Goal: Task Accomplishment & Management: Manage account settings

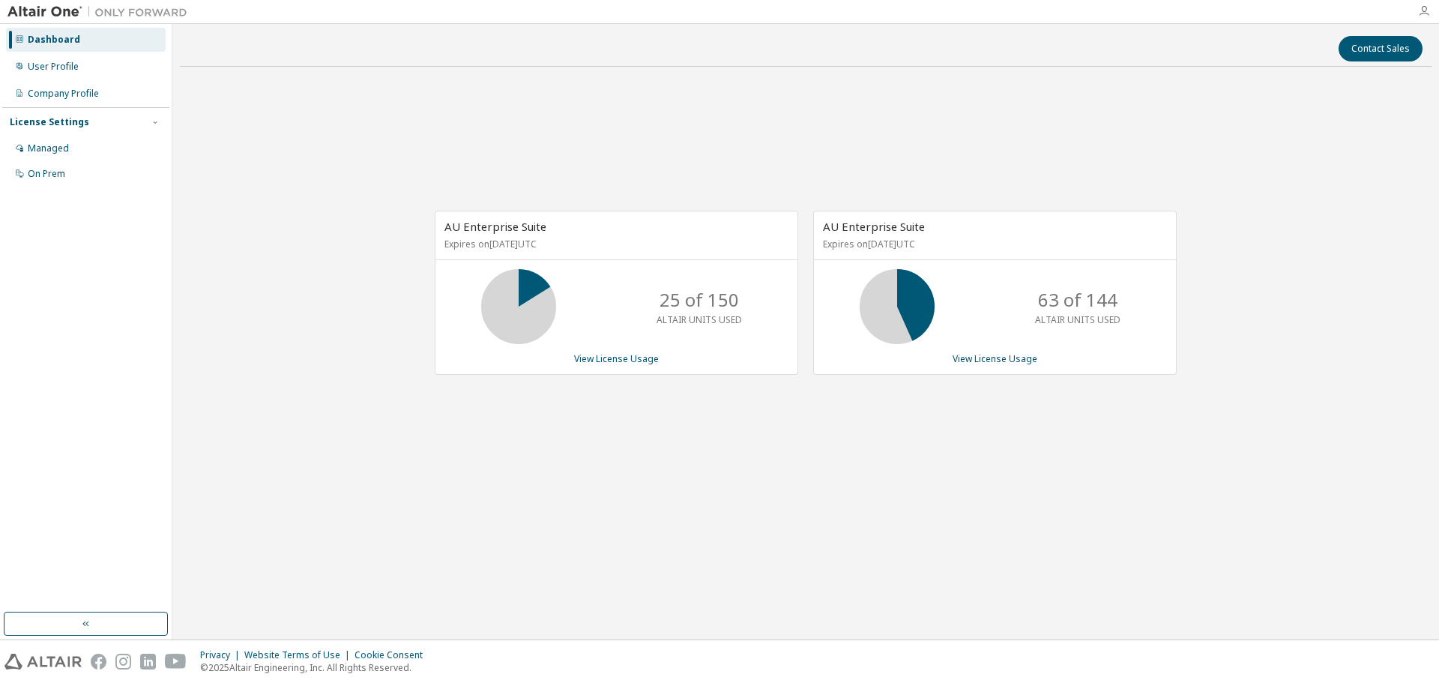
click at [1422, 11] on icon "button" at bounding box center [1424, 11] width 12 height 12
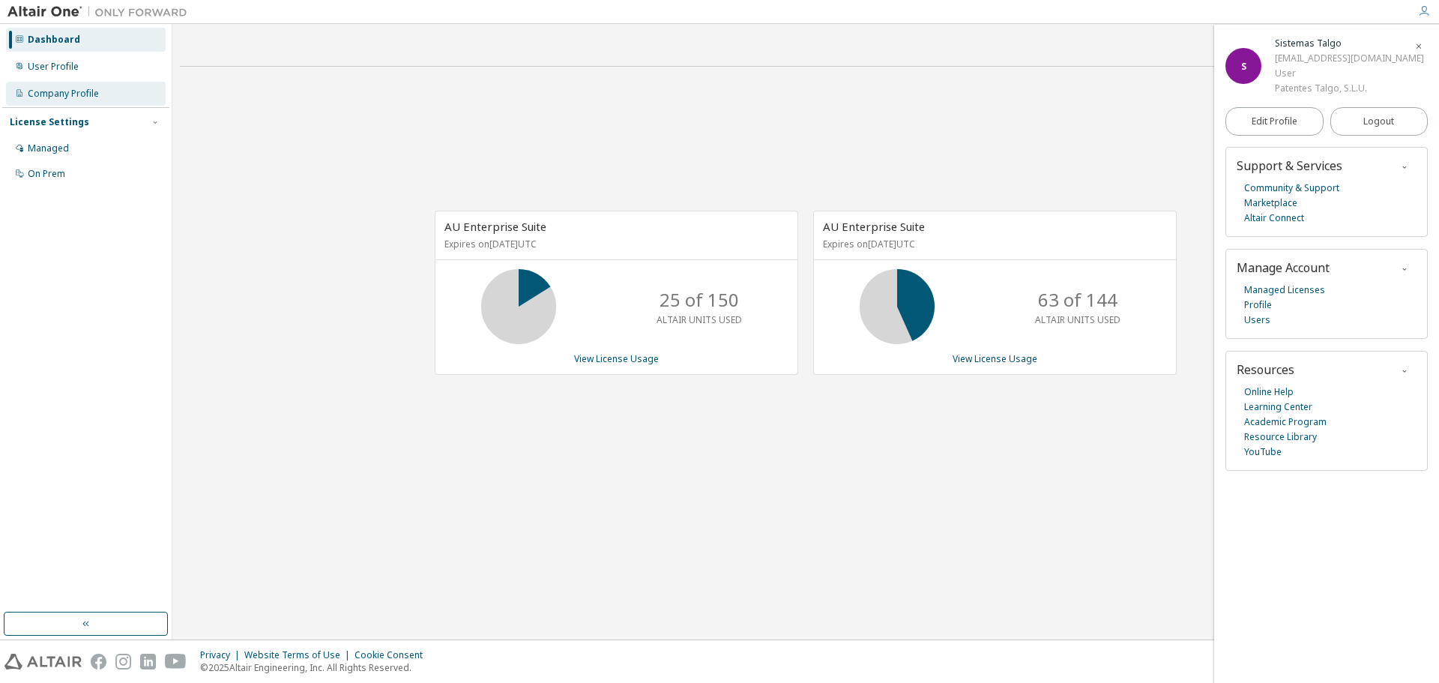
drag, startPoint x: 259, startPoint y: 202, endPoint x: 132, endPoint y: 96, distance: 165.6
click at [259, 202] on div "AU Enterprise Suite Expires on January 1, 2026 UTC 25 of 150 ALTAIR UNITS USED …" at bounding box center [806, 301] width 1252 height 444
click at [1278, 289] on link "Managed Licenses" at bounding box center [1284, 290] width 81 height 15
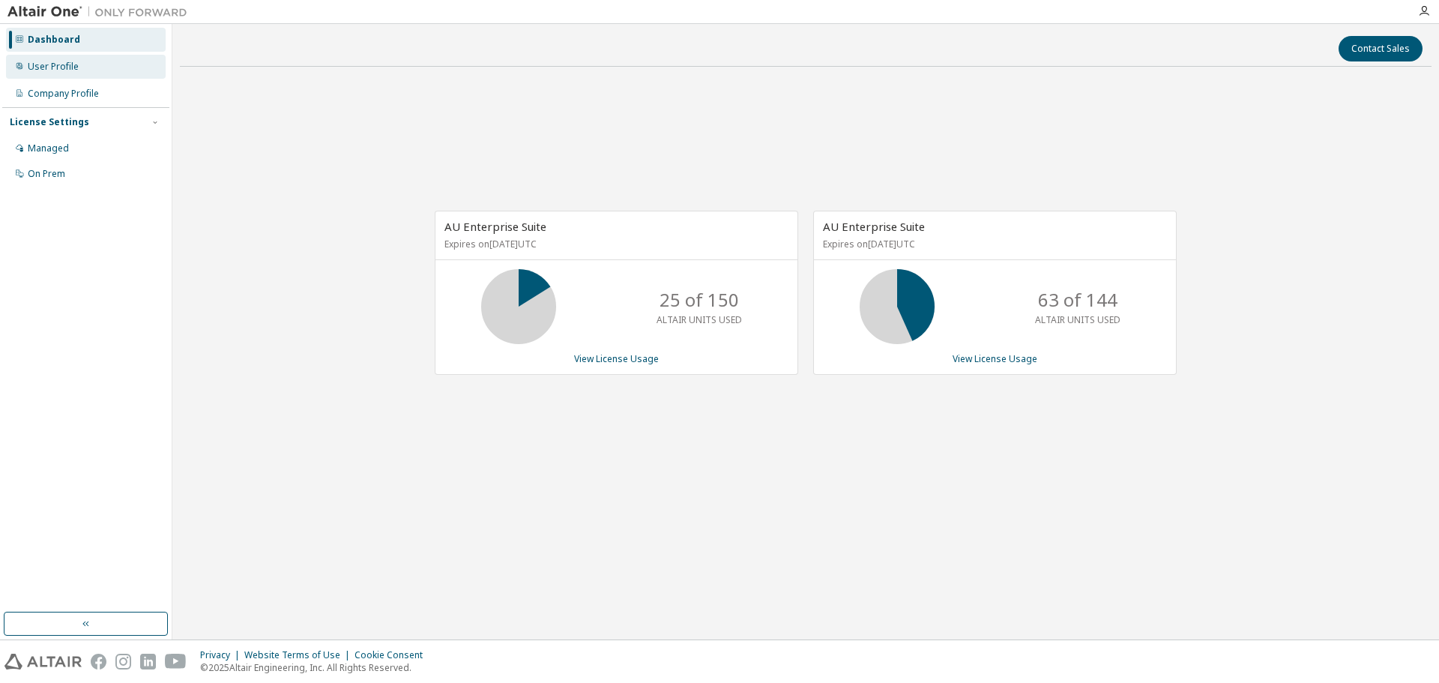
click at [81, 55] on div "User Profile" at bounding box center [86, 67] width 160 height 24
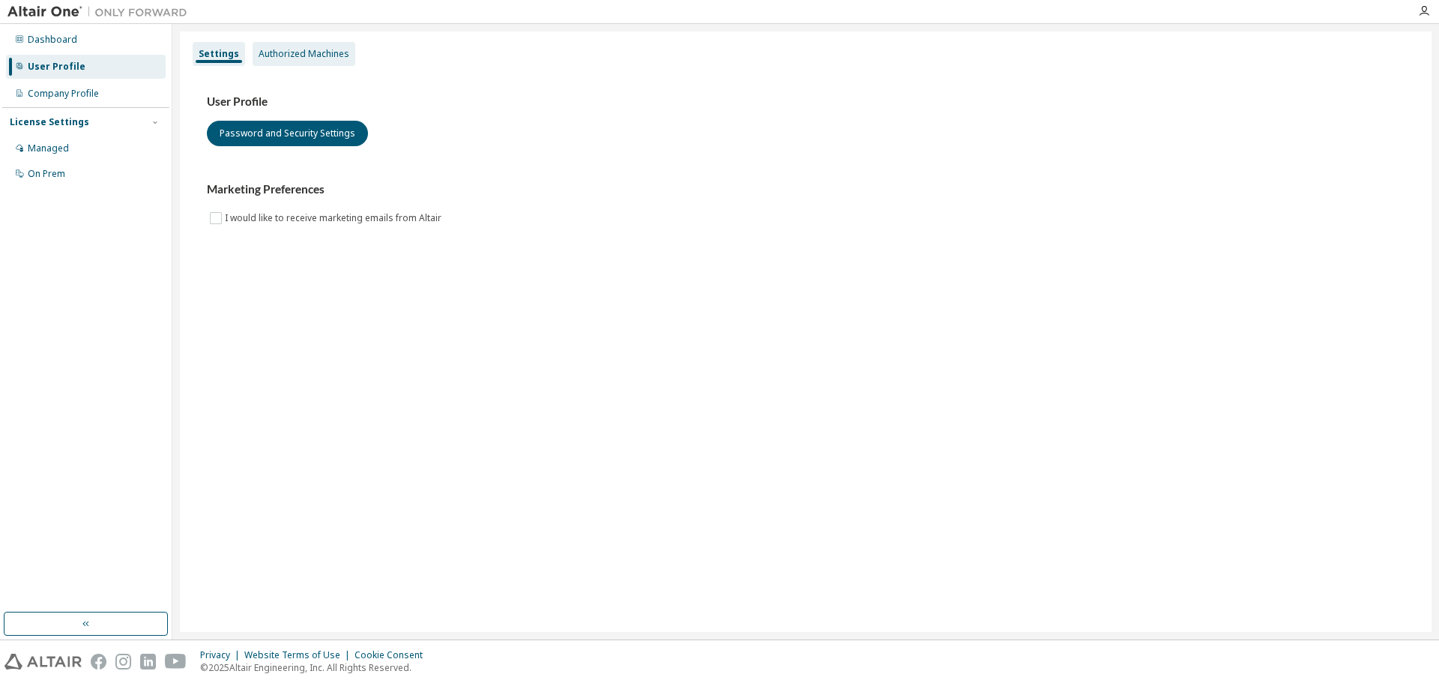
click at [305, 64] on div "Authorized Machines" at bounding box center [304, 54] width 103 height 24
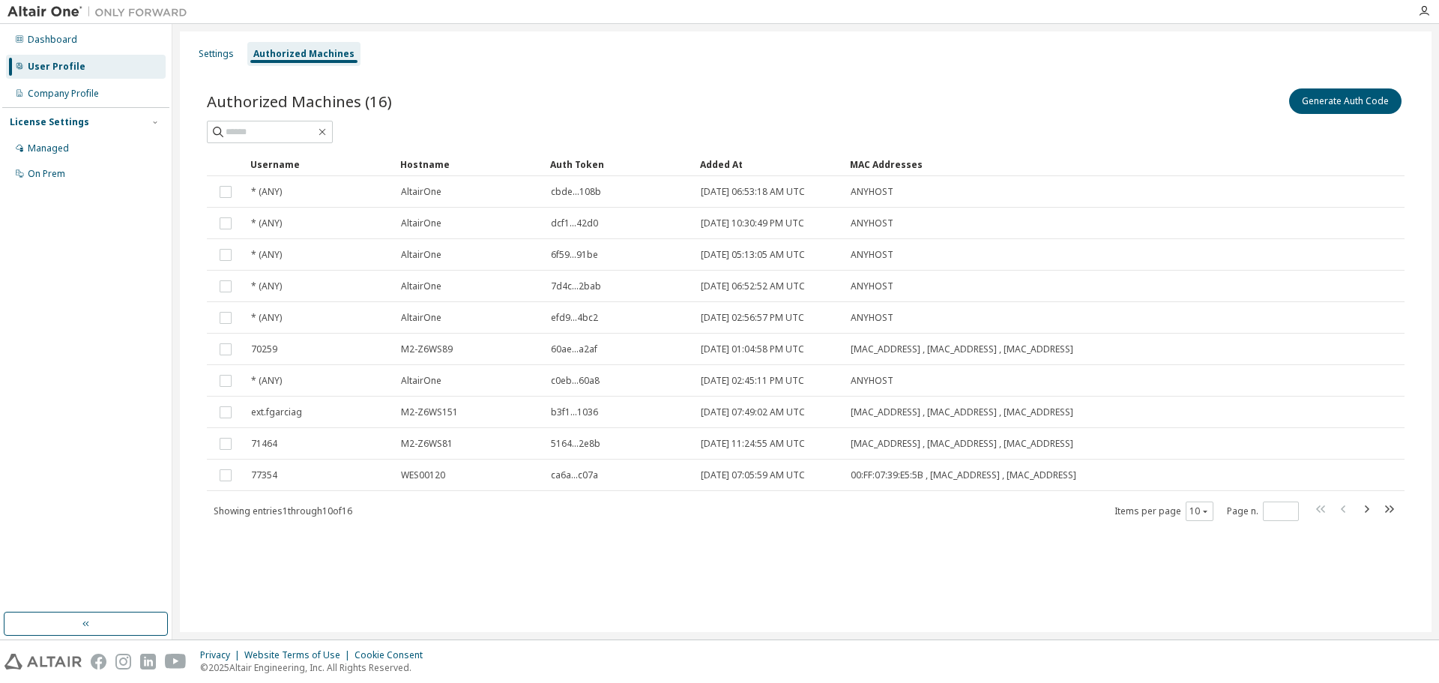
click at [1359, 116] on div "Generate Auth Code" at bounding box center [1105, 100] width 599 height 31
click at [1359, 102] on button "Generate Auth Code" at bounding box center [1345, 100] width 112 height 25
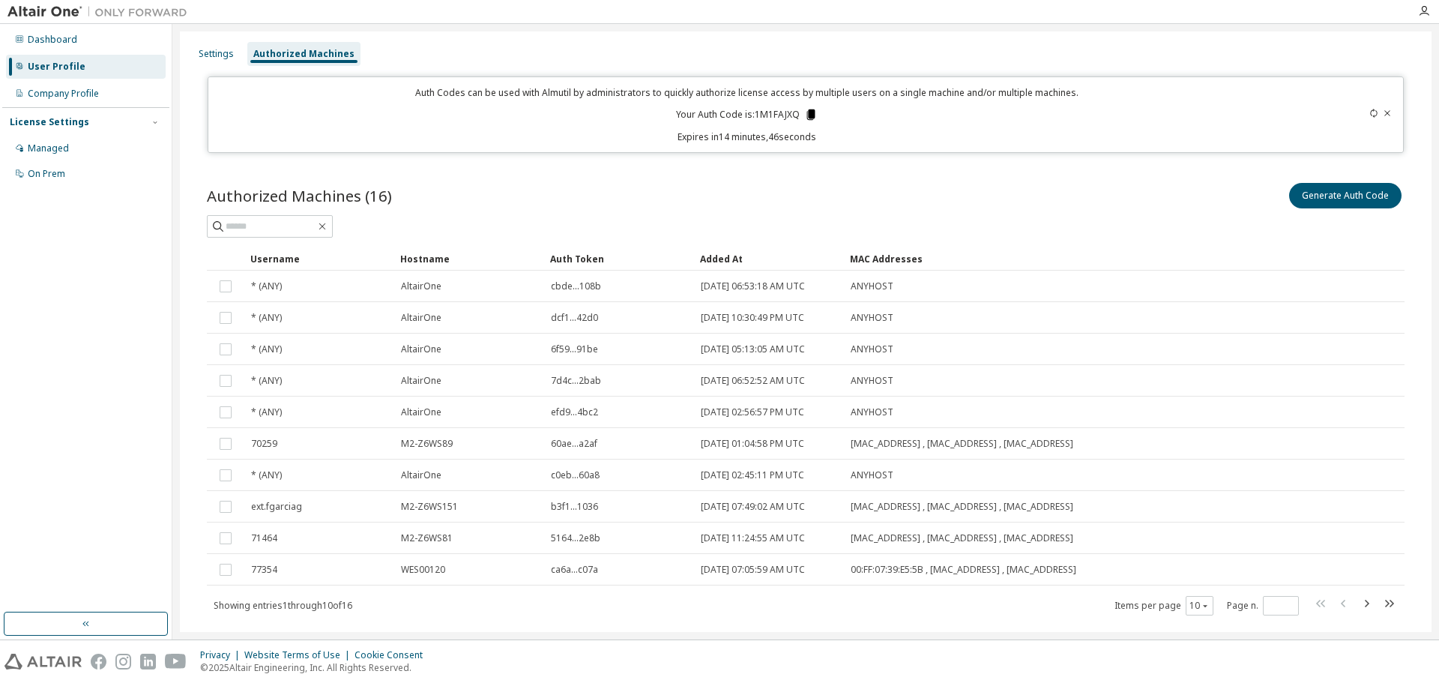
click at [810, 115] on icon at bounding box center [811, 114] width 8 height 10
